Goal: Task Accomplishment & Management: Manage account settings

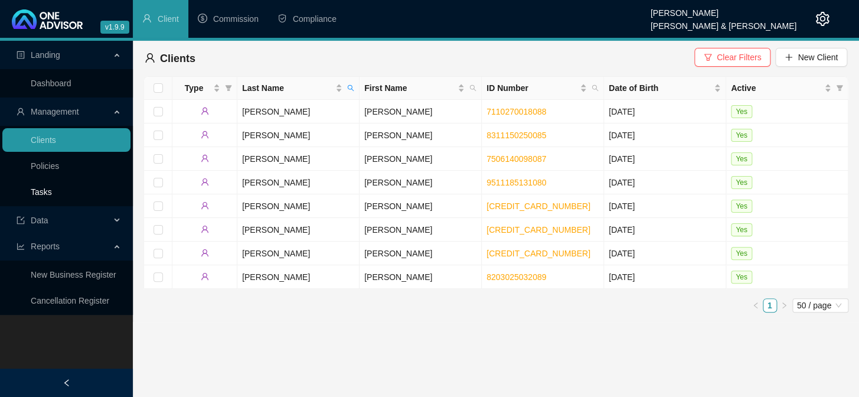
click at [43, 192] on link "Tasks" at bounding box center [41, 191] width 21 height 9
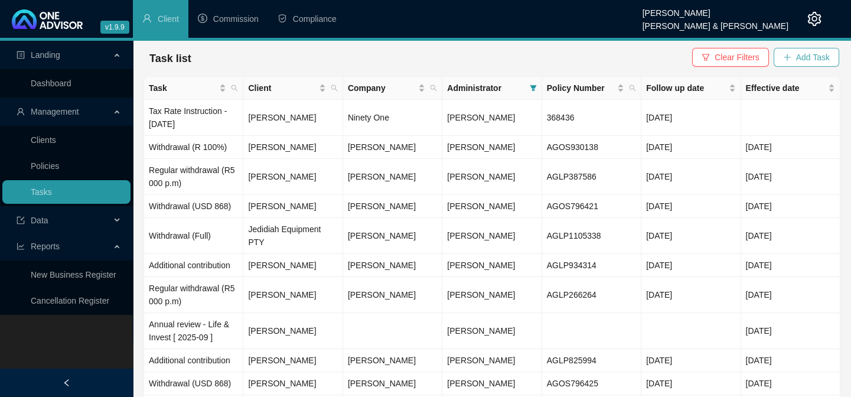
click at [808, 57] on span "Add Task" at bounding box center [813, 57] width 34 height 13
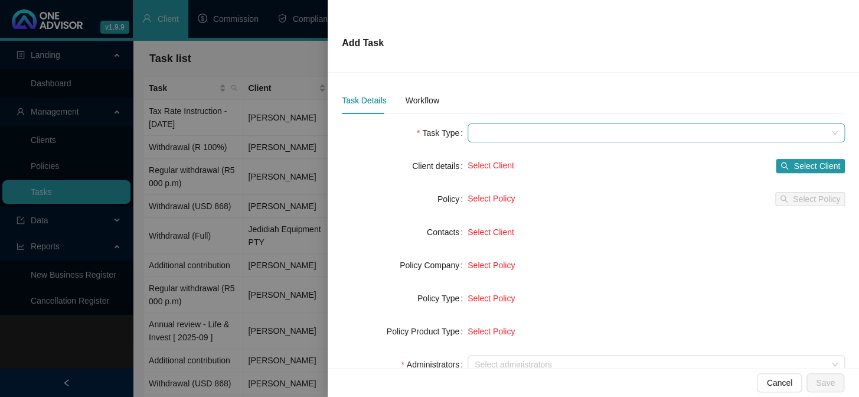
click at [481, 135] on span at bounding box center [656, 133] width 363 height 18
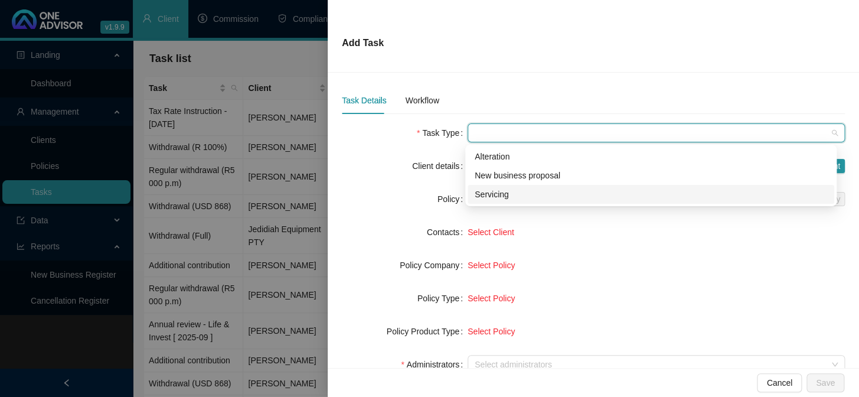
click at [495, 194] on div "Servicing" at bounding box center [651, 194] width 352 height 13
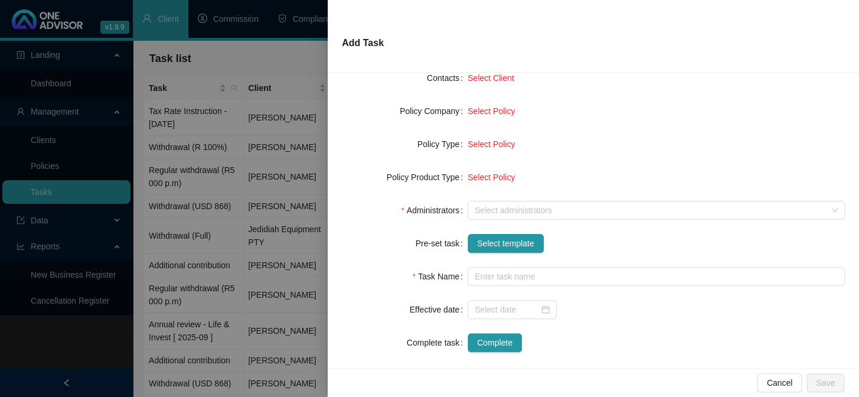
scroll to position [161, 0]
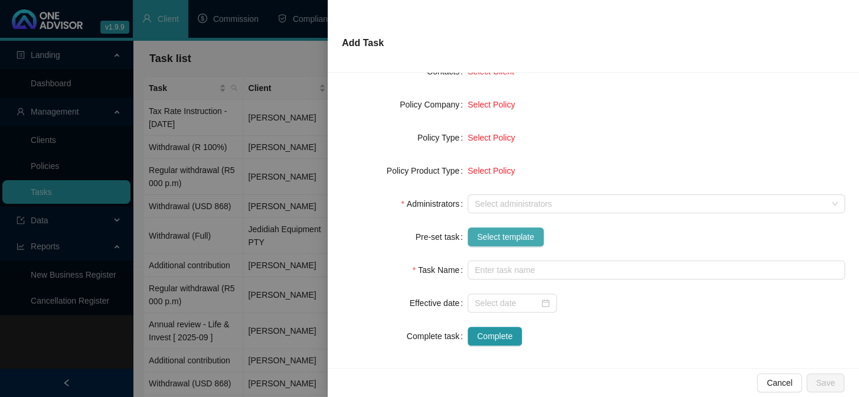
click at [484, 239] on span "Select template" at bounding box center [505, 236] width 57 height 13
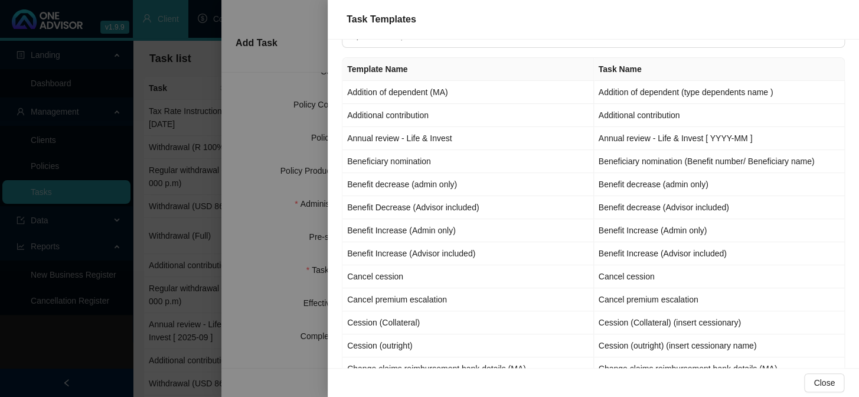
scroll to position [0, 0]
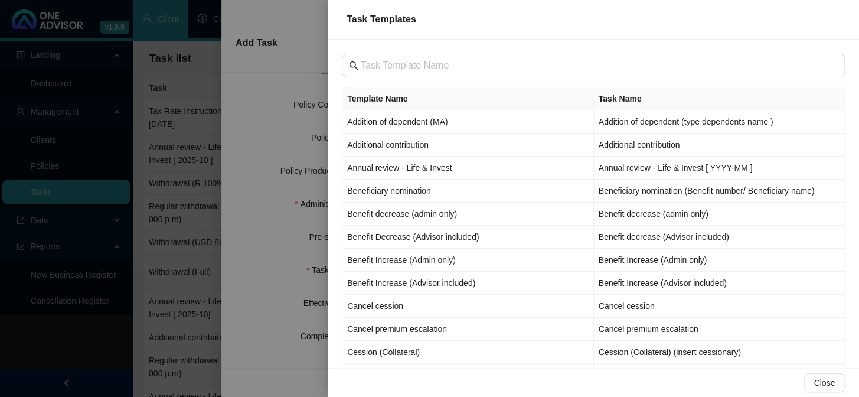
drag, startPoint x: 64, startPoint y: 347, endPoint x: 64, endPoint y: 341, distance: 5.9
click at [64, 347] on div at bounding box center [429, 198] width 859 height 397
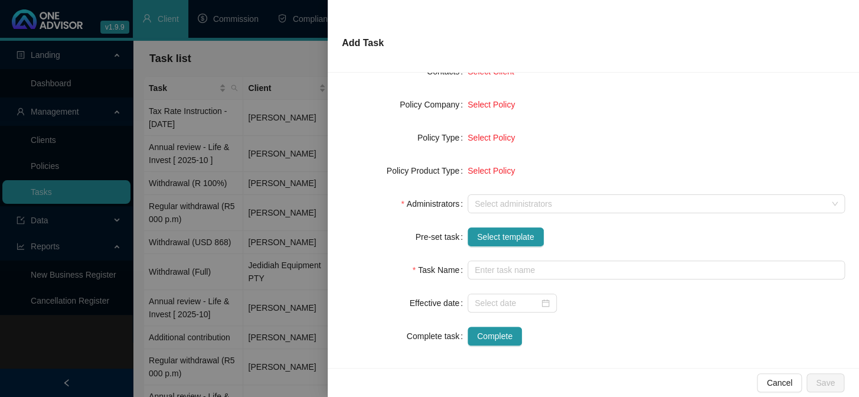
click at [47, 137] on div at bounding box center [429, 198] width 859 height 397
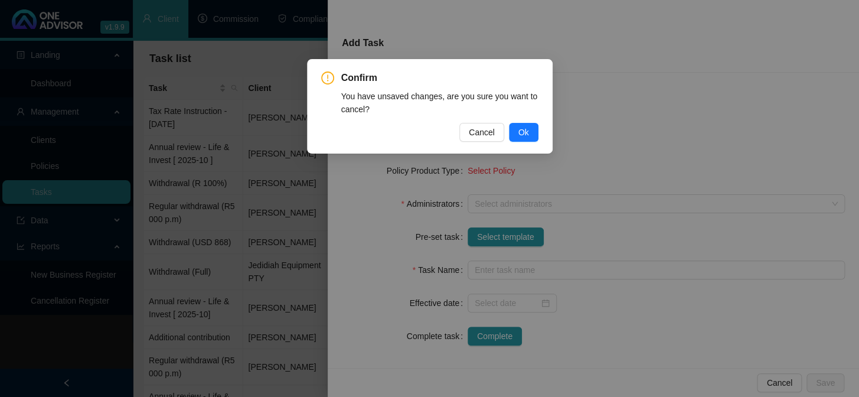
click at [647, 127] on div "Confirm You have unsaved changes, are you sure you want to cancel? Cancel Ok" at bounding box center [429, 198] width 859 height 397
click at [468, 130] on button "Cancel" at bounding box center [481, 132] width 45 height 19
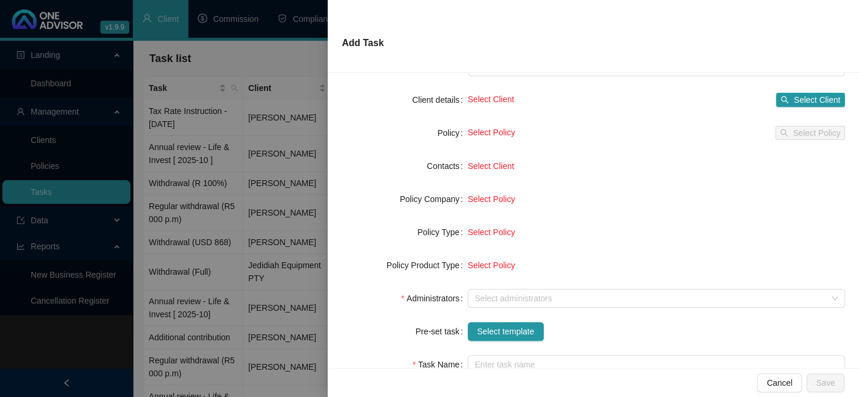
scroll to position [166, 0]
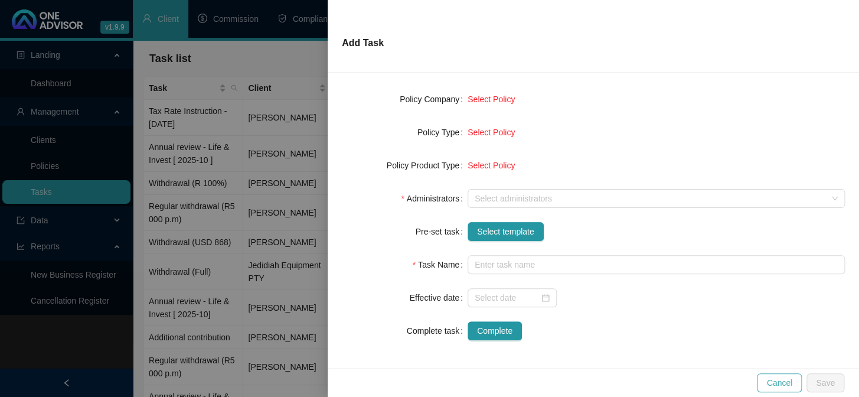
click at [785, 384] on span "Cancel" at bounding box center [779, 382] width 26 height 13
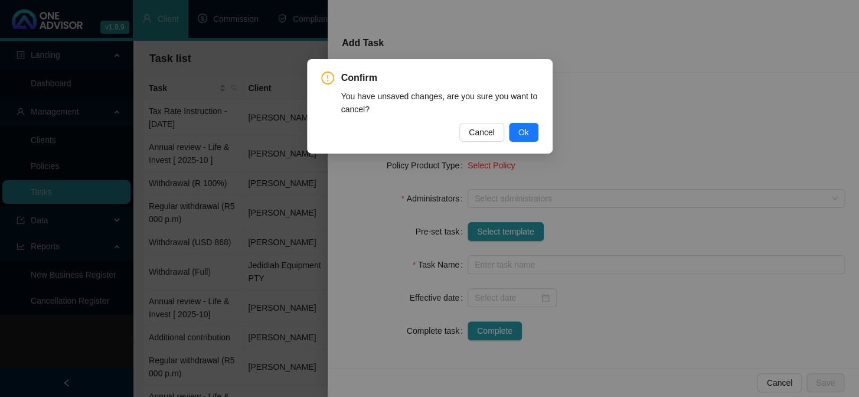
click at [658, 256] on div "Confirm You have unsaved changes, are you sure you want to cancel? Cancel Ok" at bounding box center [429, 198] width 859 height 397
click at [479, 133] on span "Cancel" at bounding box center [482, 132] width 26 height 13
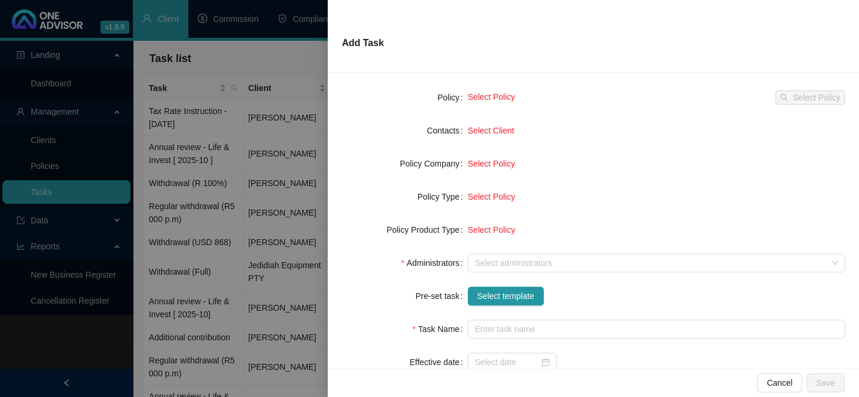
scroll to position [0, 0]
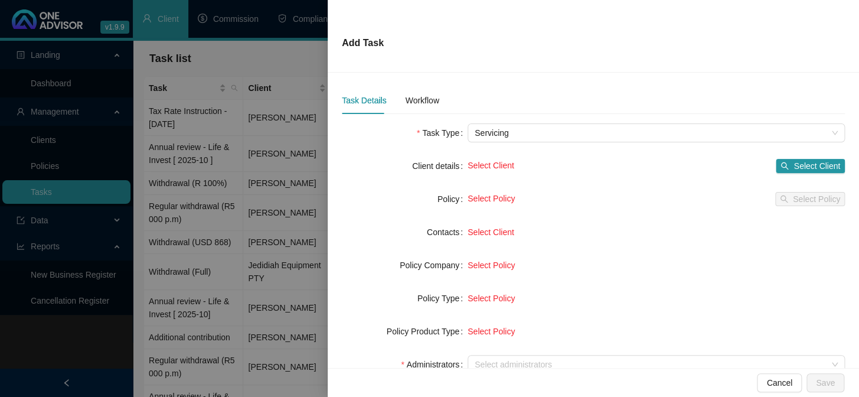
click at [364, 99] on div "Task Details" at bounding box center [364, 100] width 44 height 13
click at [429, 102] on div "Workflow" at bounding box center [422, 100] width 34 height 13
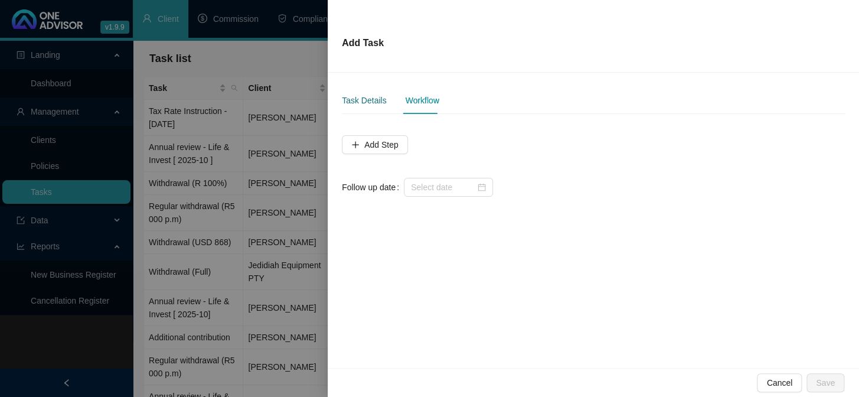
click at [368, 97] on div "Task Details" at bounding box center [364, 100] width 44 height 13
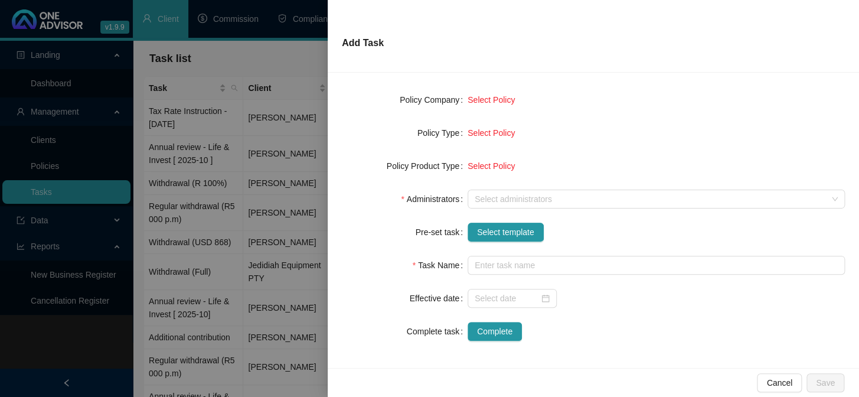
scroll to position [166, 0]
click at [778, 380] on span "Cancel" at bounding box center [779, 382] width 26 height 13
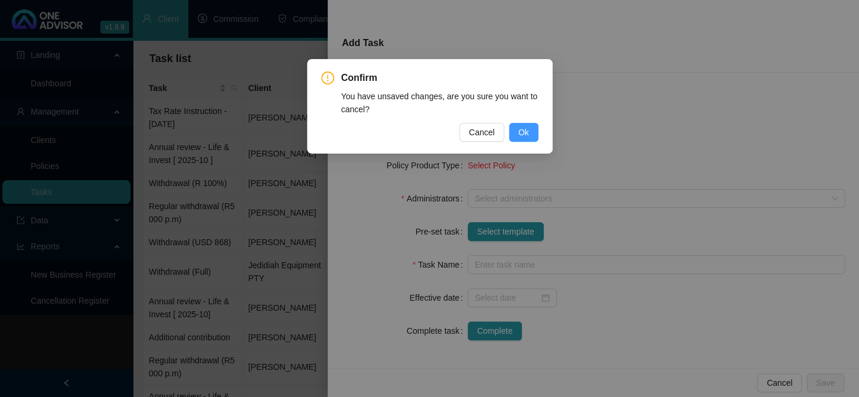
click at [520, 132] on span "Ok" at bounding box center [523, 132] width 11 height 13
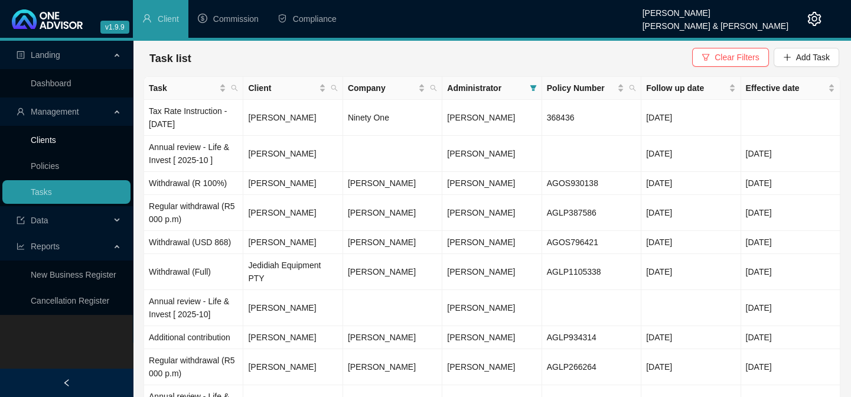
click at [40, 145] on link "Clients" at bounding box center [43, 139] width 25 height 9
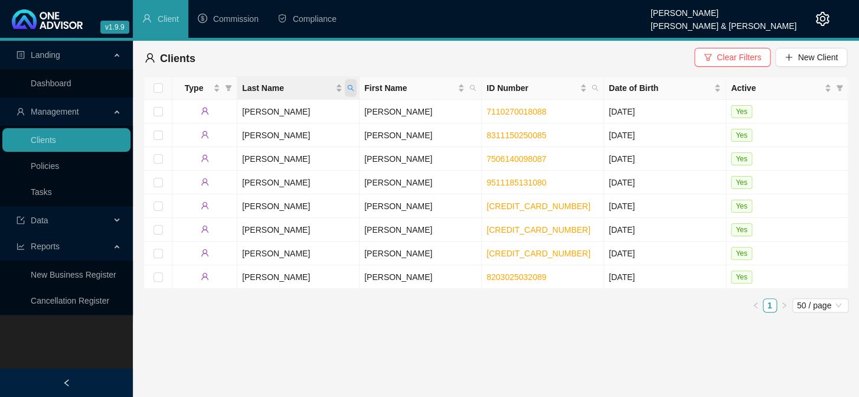
click at [354, 87] on span "Last Name" at bounding box center [351, 88] width 12 height 18
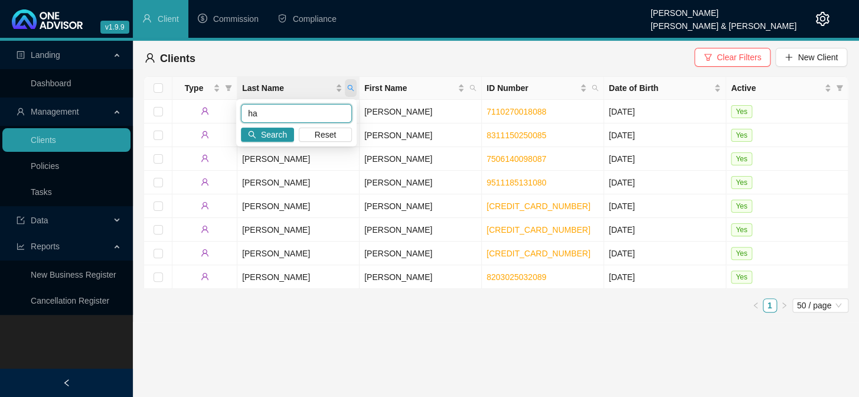
type input "h"
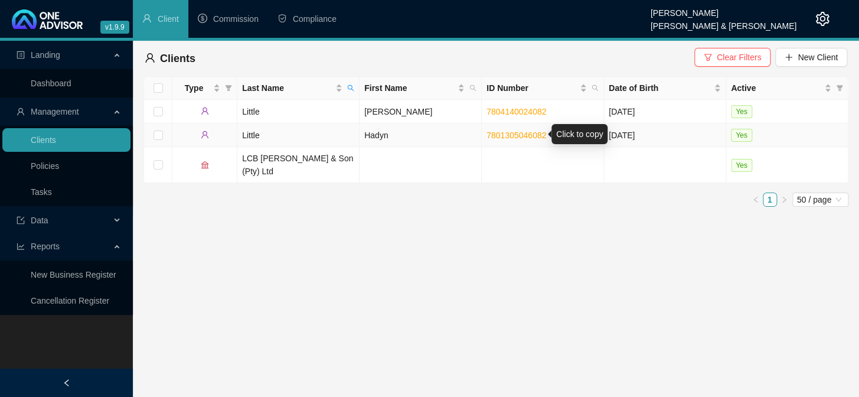
click at [512, 135] on link "7801305046082" at bounding box center [517, 134] width 60 height 9
click at [513, 107] on link "7804140024082" at bounding box center [517, 111] width 60 height 9
click at [512, 112] on link "7804140024082" at bounding box center [517, 111] width 60 height 9
click at [491, 135] on link "7801305046082" at bounding box center [517, 134] width 60 height 9
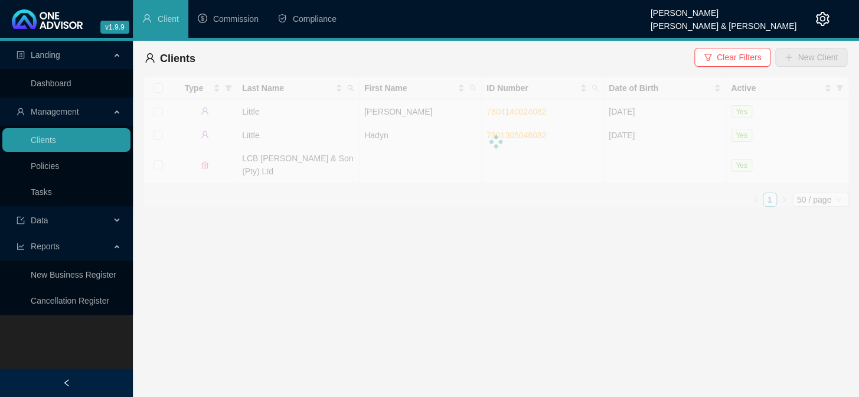
click at [292, 253] on main "Landing Dashboard Management Clients Policies Tasks Data Reports New Business R…" at bounding box center [429, 219] width 859 height 356
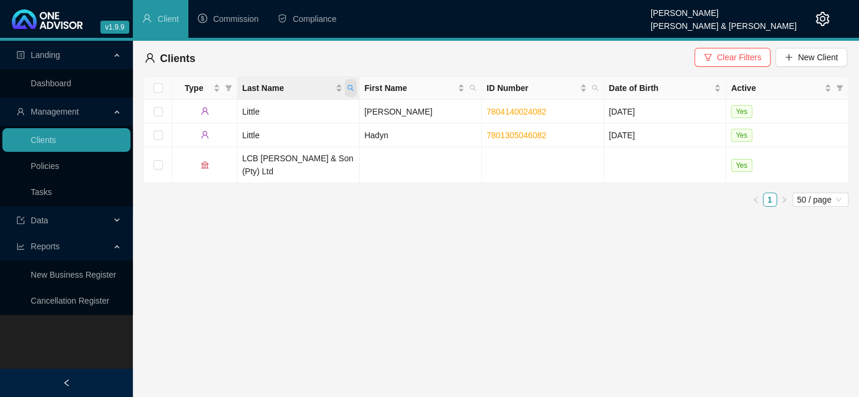
click at [354, 89] on span "Last Name" at bounding box center [351, 88] width 12 height 18
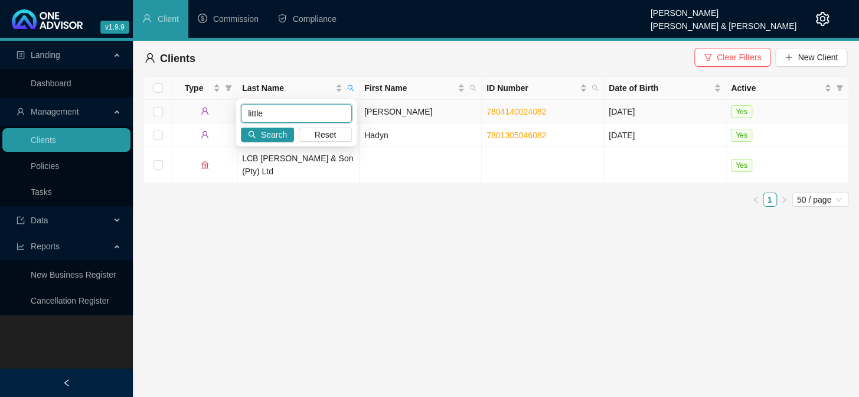
drag, startPoint x: 273, startPoint y: 113, endPoint x: 213, endPoint y: 110, distance: 60.9
click at [213, 110] on body "v1.9.9 [PERSON_NAME] van der Merwe [PERSON_NAME] & [PERSON_NAME] Client Commiss…" at bounding box center [429, 198] width 859 height 397
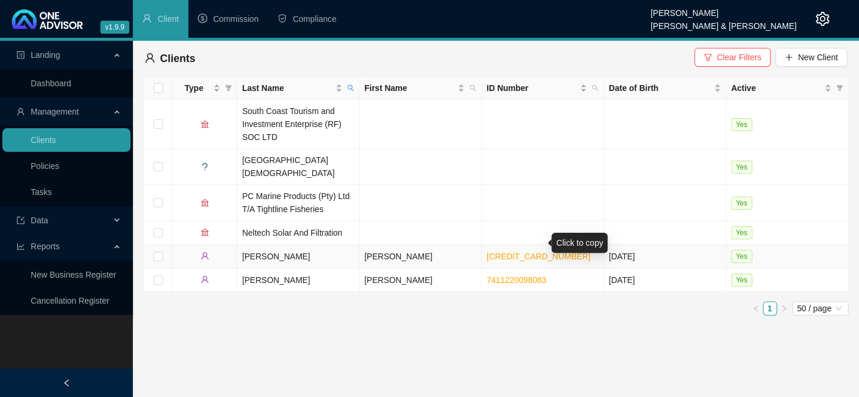
click at [525, 252] on link "[CREDIT_CARD_NUMBER]" at bounding box center [539, 256] width 104 height 9
click at [507, 275] on link "7411220098083" at bounding box center [517, 279] width 60 height 9
click at [351, 83] on span "Last Name" at bounding box center [351, 88] width 12 height 18
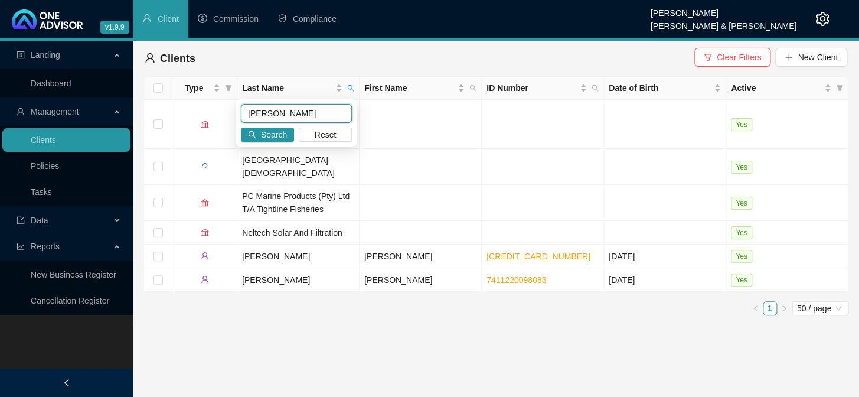
drag, startPoint x: 296, startPoint y: 114, endPoint x: 240, endPoint y: 115, distance: 56.7
click at [240, 115] on div "[PERSON_NAME] Search Reset" at bounding box center [296, 122] width 120 height 47
type input "brown"
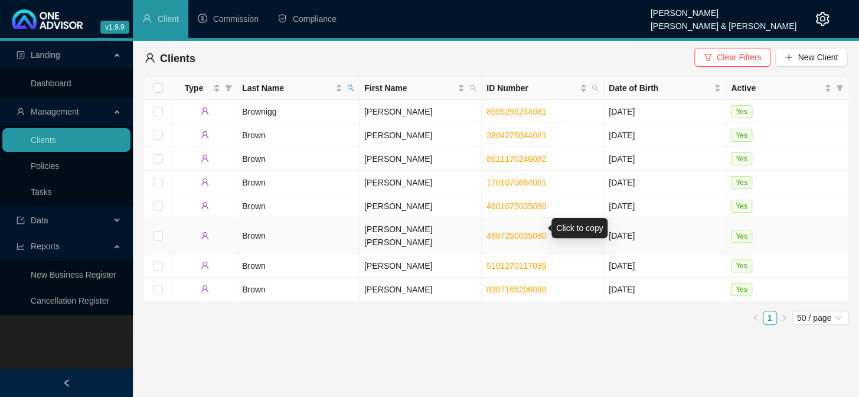
click at [507, 231] on link "4807250035080" at bounding box center [517, 235] width 60 height 9
click at [375, 229] on td "[PERSON_NAME] [PERSON_NAME]" at bounding box center [421, 236] width 122 height 36
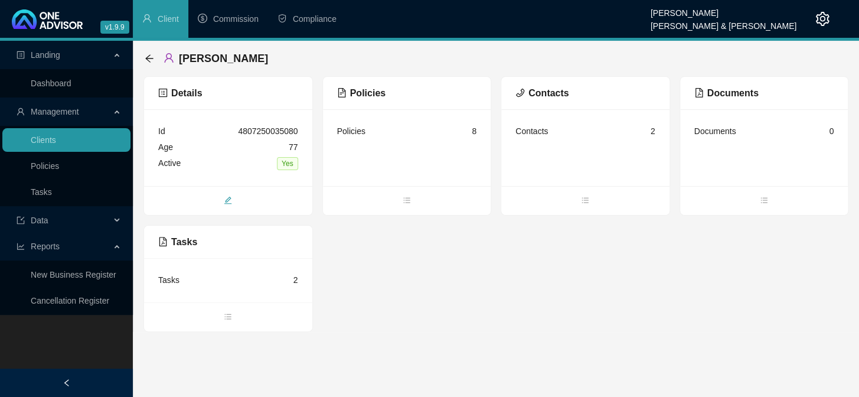
click at [226, 196] on icon "edit" at bounding box center [228, 200] width 8 height 8
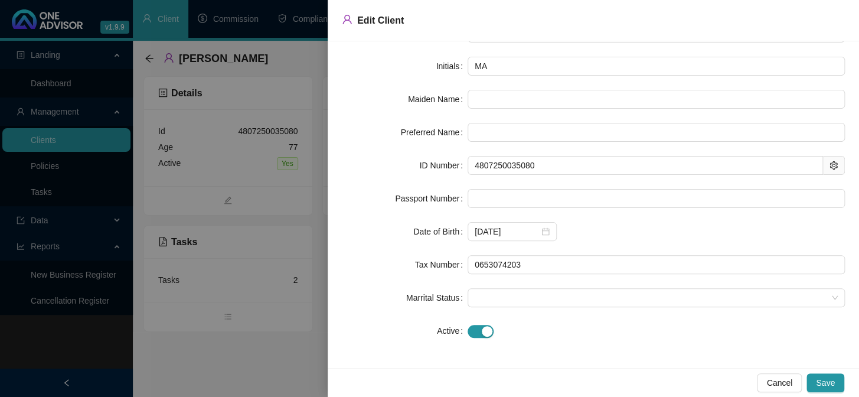
scroll to position [99, 0]
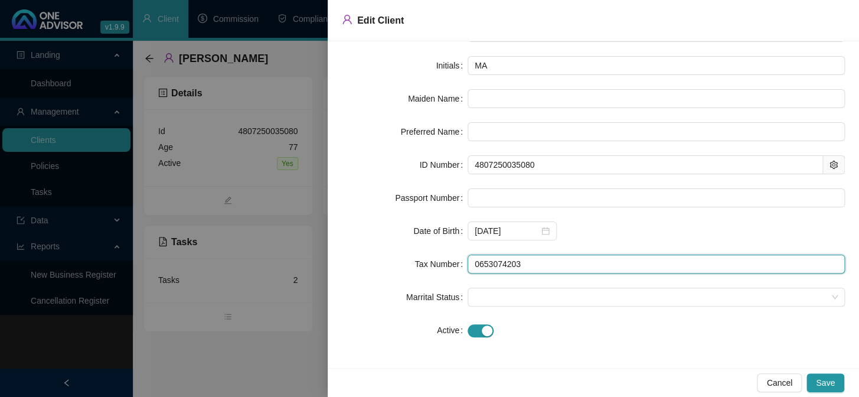
drag, startPoint x: 520, startPoint y: 264, endPoint x: 467, endPoint y: 264, distance: 53.1
click at [468, 264] on input "0653074203" at bounding box center [656, 263] width 377 height 19
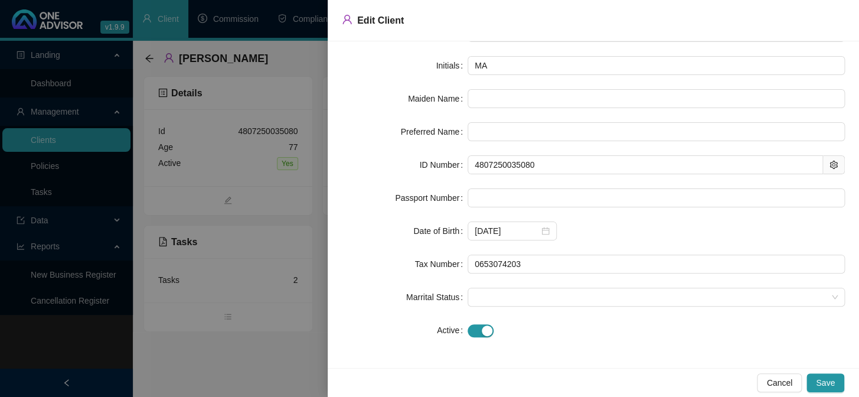
click at [265, 344] on div at bounding box center [429, 198] width 859 height 397
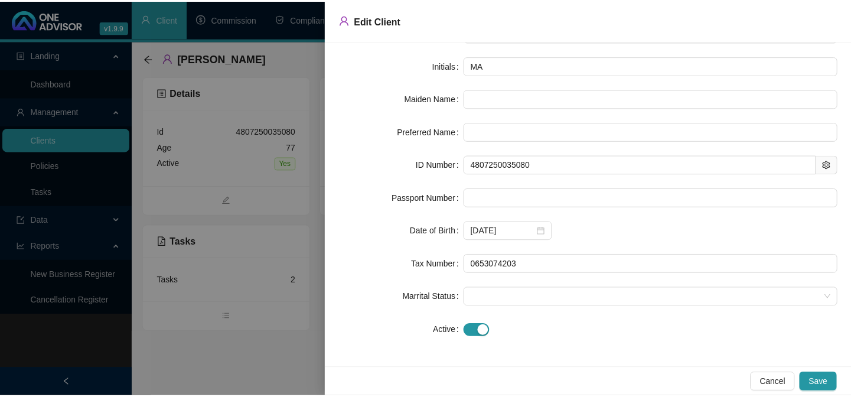
scroll to position [0, 0]
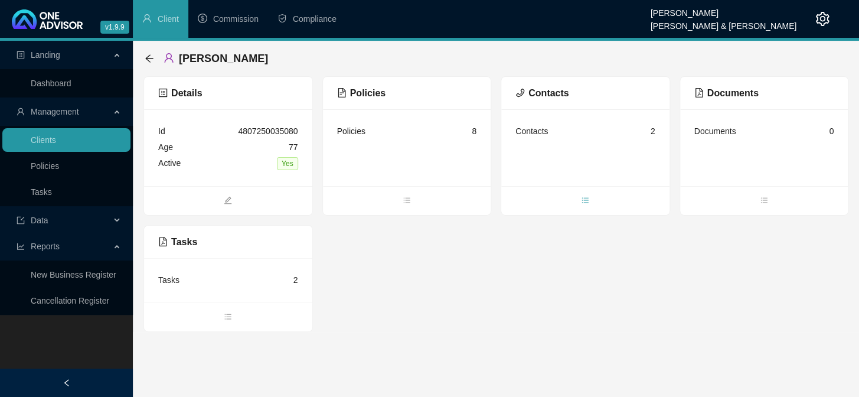
click at [580, 201] on span "bars" at bounding box center [585, 201] width 168 height 13
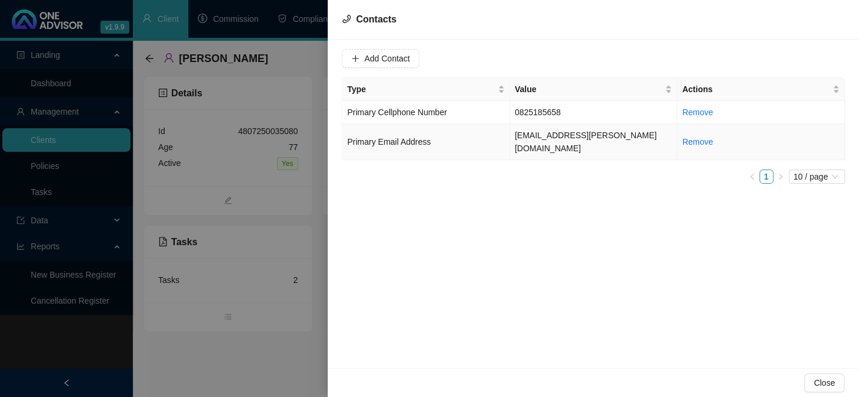
click at [593, 134] on td "[EMAIL_ADDRESS][PERSON_NAME][DOMAIN_NAME]" at bounding box center [594, 142] width 168 height 36
drag, startPoint x: 466, startPoint y: 59, endPoint x: 365, endPoint y: 61, distance: 101.0
click at [365, 61] on div "Value [EMAIL_ADDRESS][PERSON_NAME][DOMAIN_NAME]" at bounding box center [415, 58] width 146 height 19
click at [241, 345] on div at bounding box center [429, 198] width 859 height 397
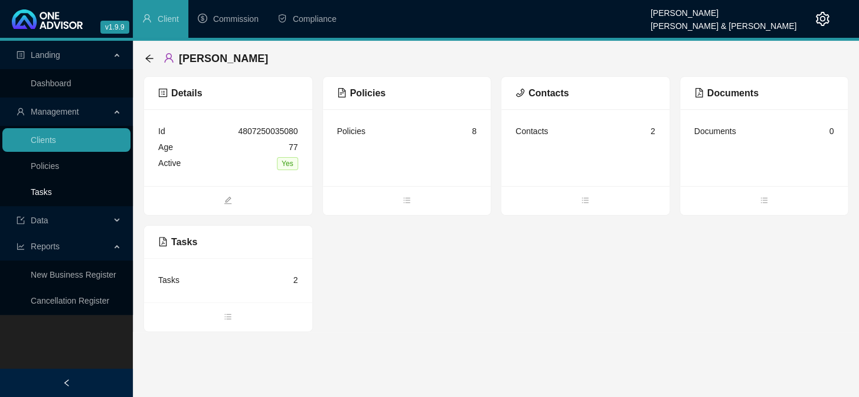
click at [31, 191] on link "Tasks" at bounding box center [41, 191] width 21 height 9
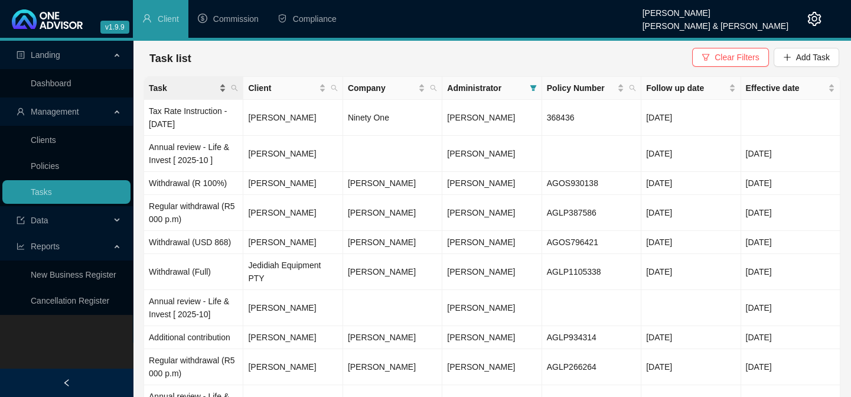
click at [223, 93] on div "Task" at bounding box center [187, 87] width 77 height 13
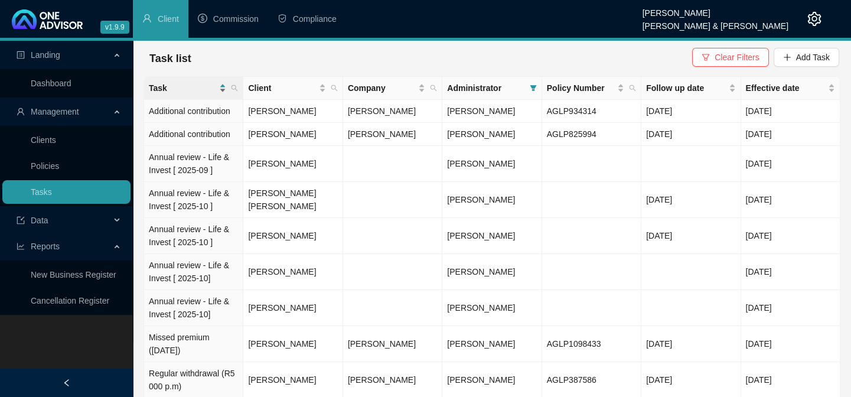
click at [224, 84] on div "Task" at bounding box center [187, 87] width 77 height 13
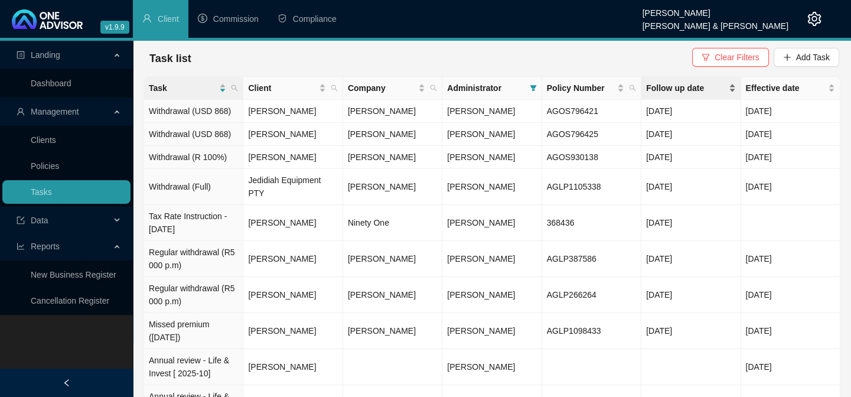
click at [732, 92] on div "Follow up date" at bounding box center [690, 87] width 89 height 13
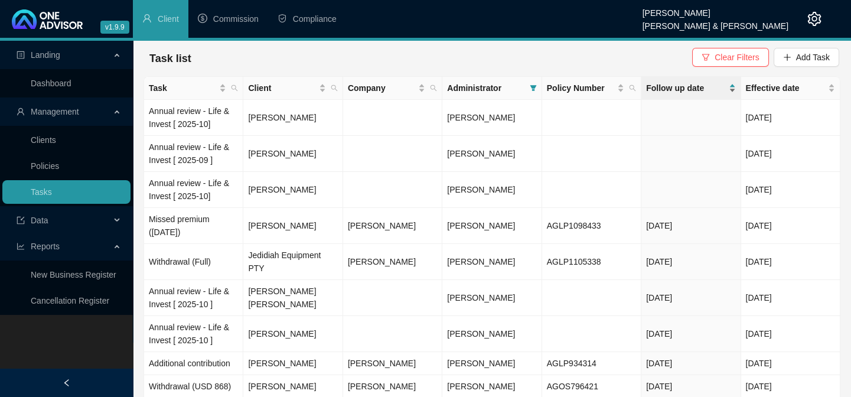
click at [732, 92] on div "Follow up date" at bounding box center [690, 87] width 89 height 13
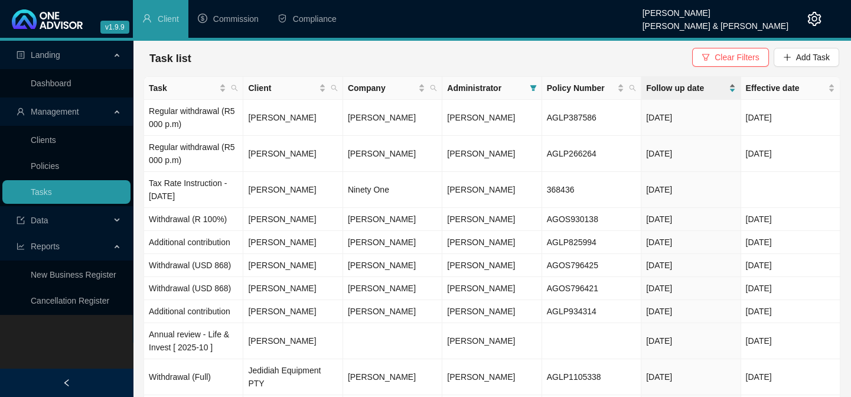
click at [732, 92] on div "Follow up date" at bounding box center [690, 87] width 89 height 13
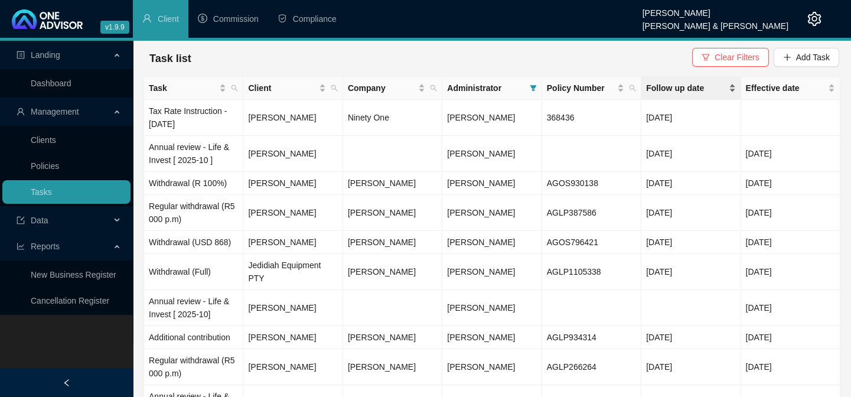
click at [732, 89] on div "Follow up date" at bounding box center [690, 87] width 89 height 13
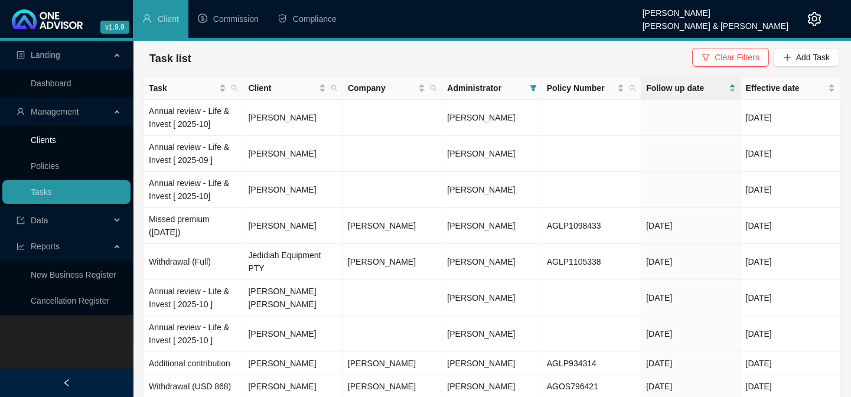
click at [54, 139] on link "Clients" at bounding box center [43, 139] width 25 height 9
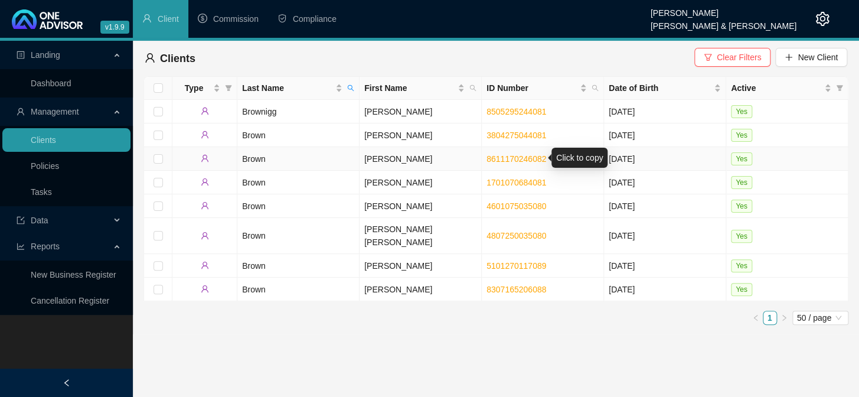
click at [498, 157] on link "8611170246082" at bounding box center [517, 158] width 60 height 9
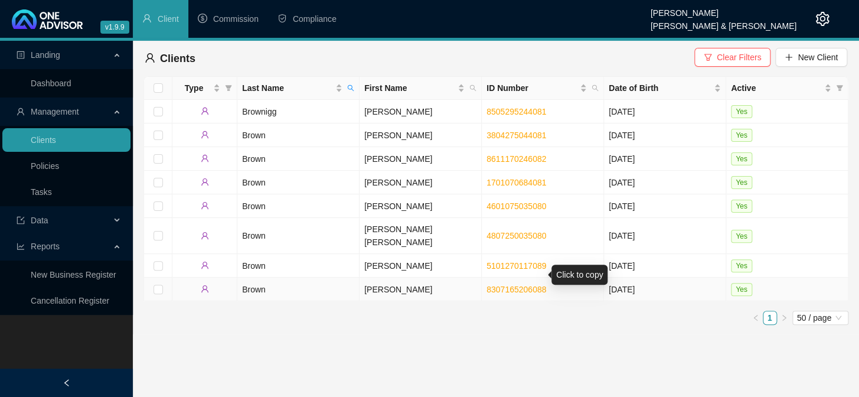
click at [492, 285] on link "8307165206088" at bounding box center [517, 289] width 60 height 9
